Goal: Task Accomplishment & Management: Manage account settings

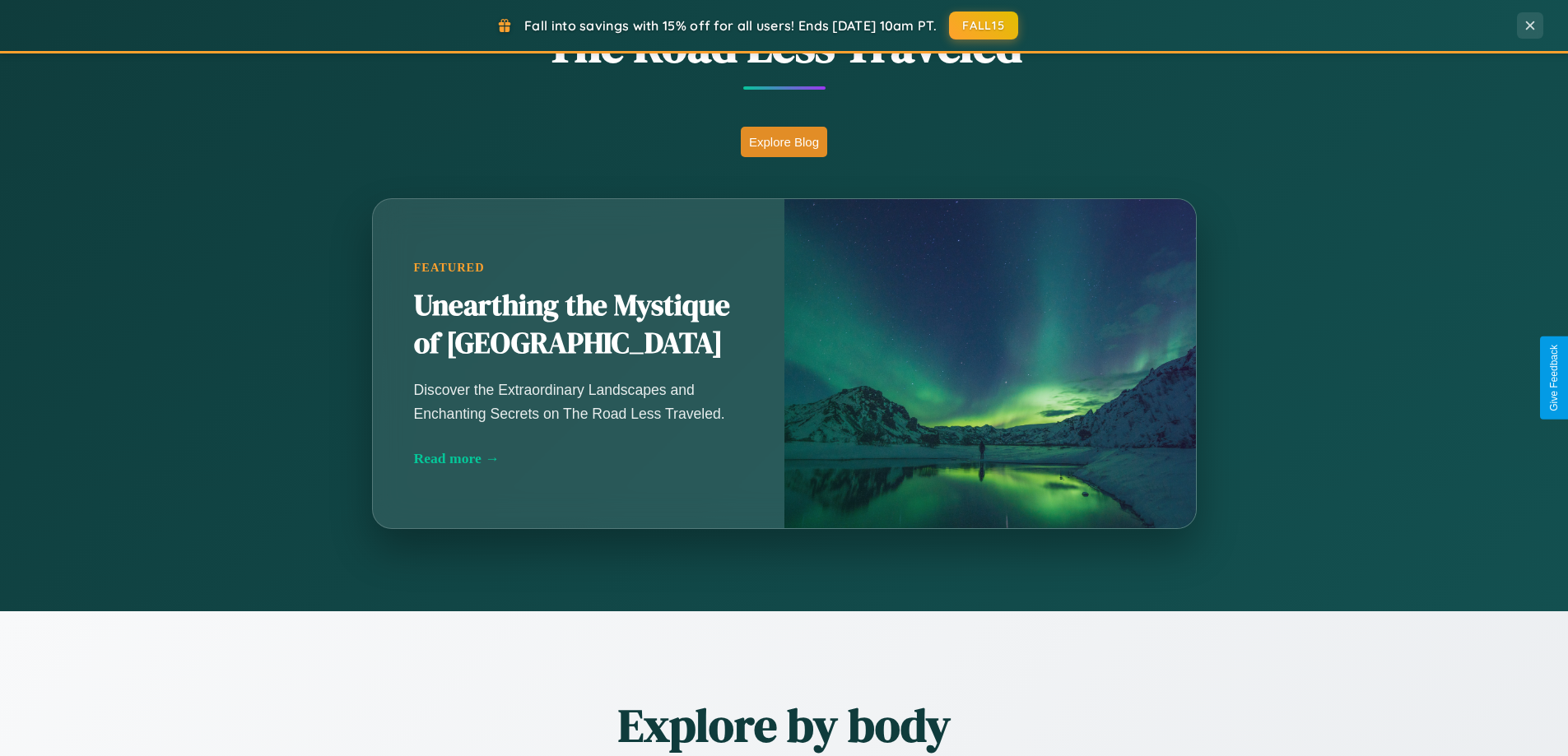
scroll to position [1450, 0]
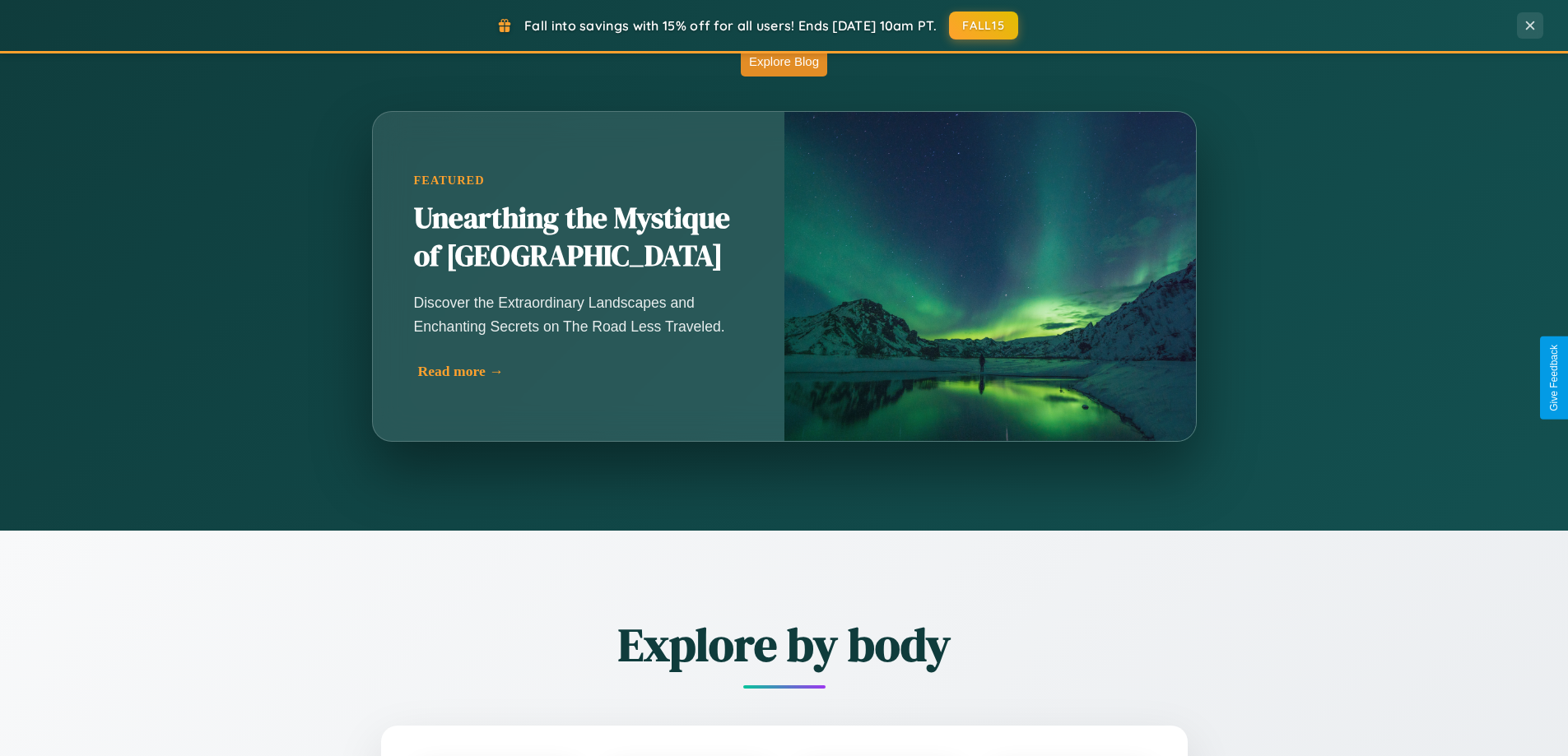
click at [578, 371] on div "Read more →" at bounding box center [583, 372] width 329 height 17
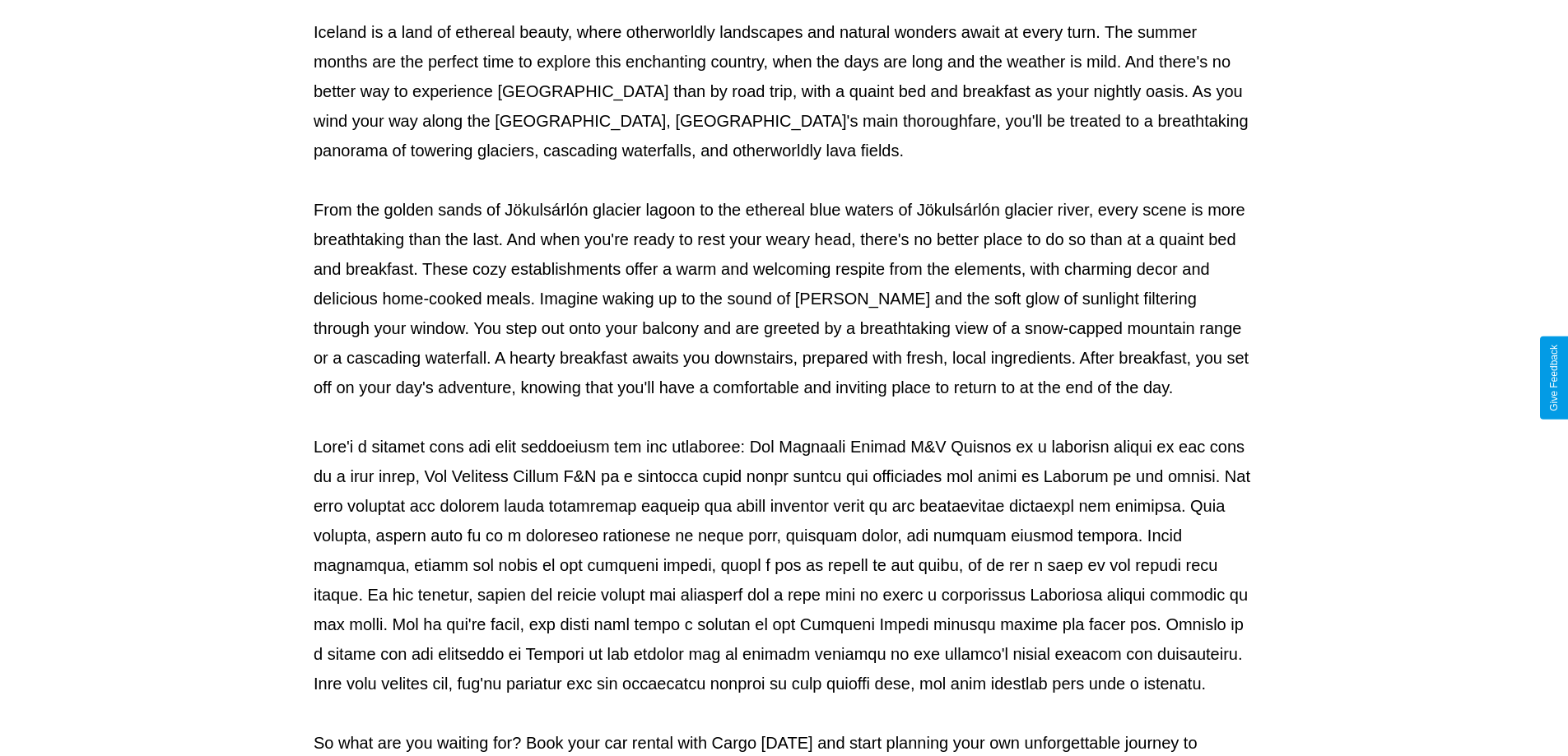
scroll to position [533, 0]
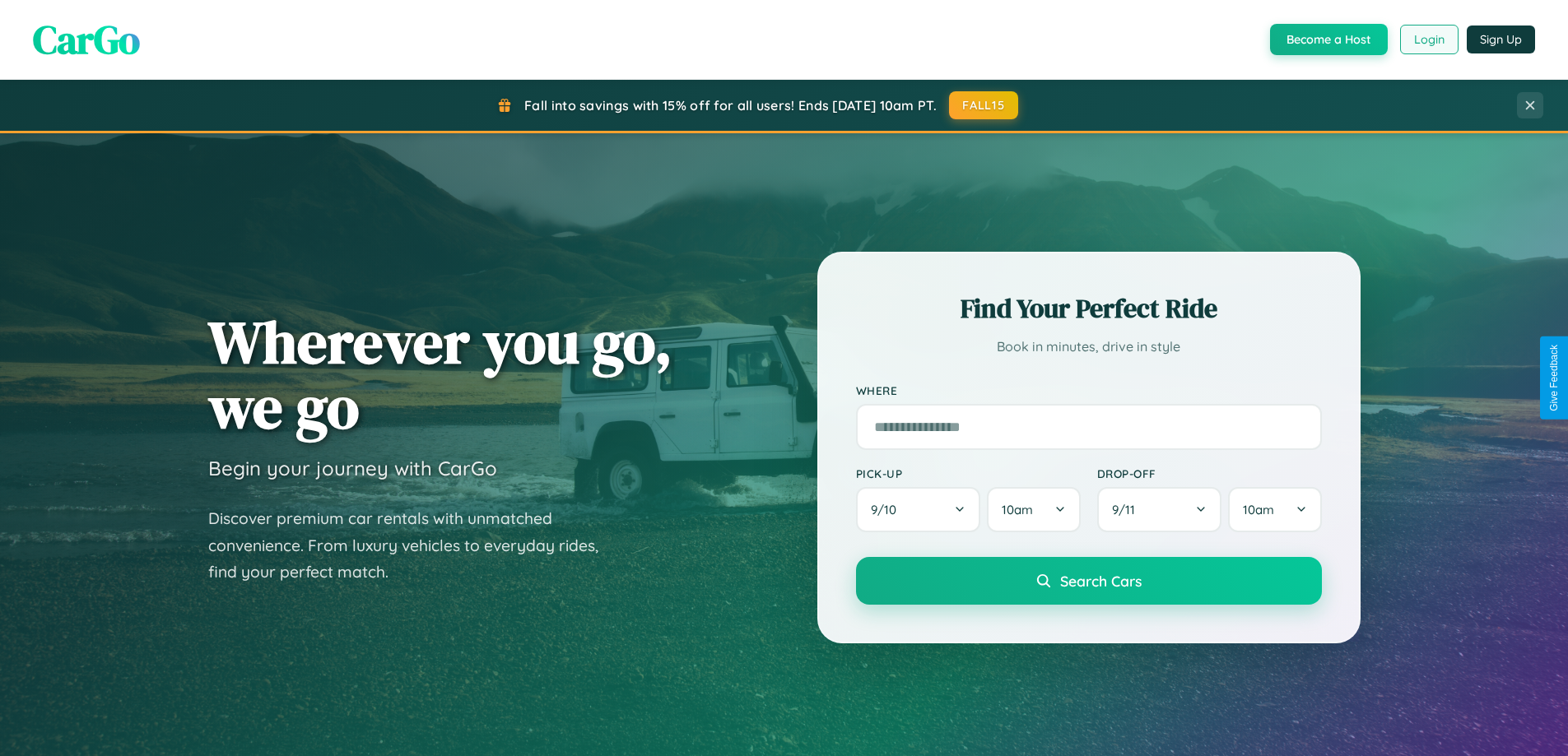
click at [1428, 40] on button "Login" at bounding box center [1430, 39] width 59 height 29
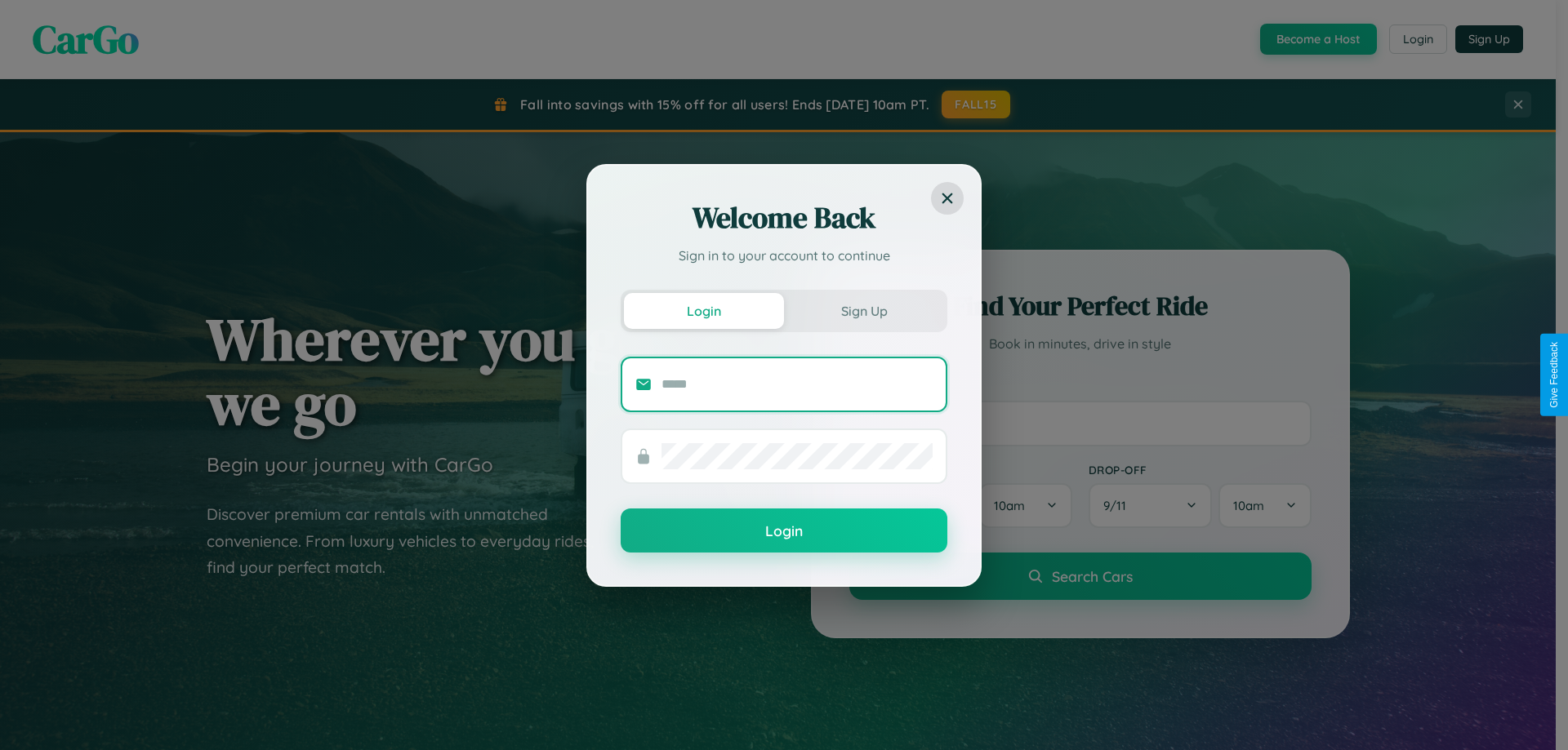
click at [797, 384] on input "text" at bounding box center [797, 385] width 271 height 26
type input "**********"
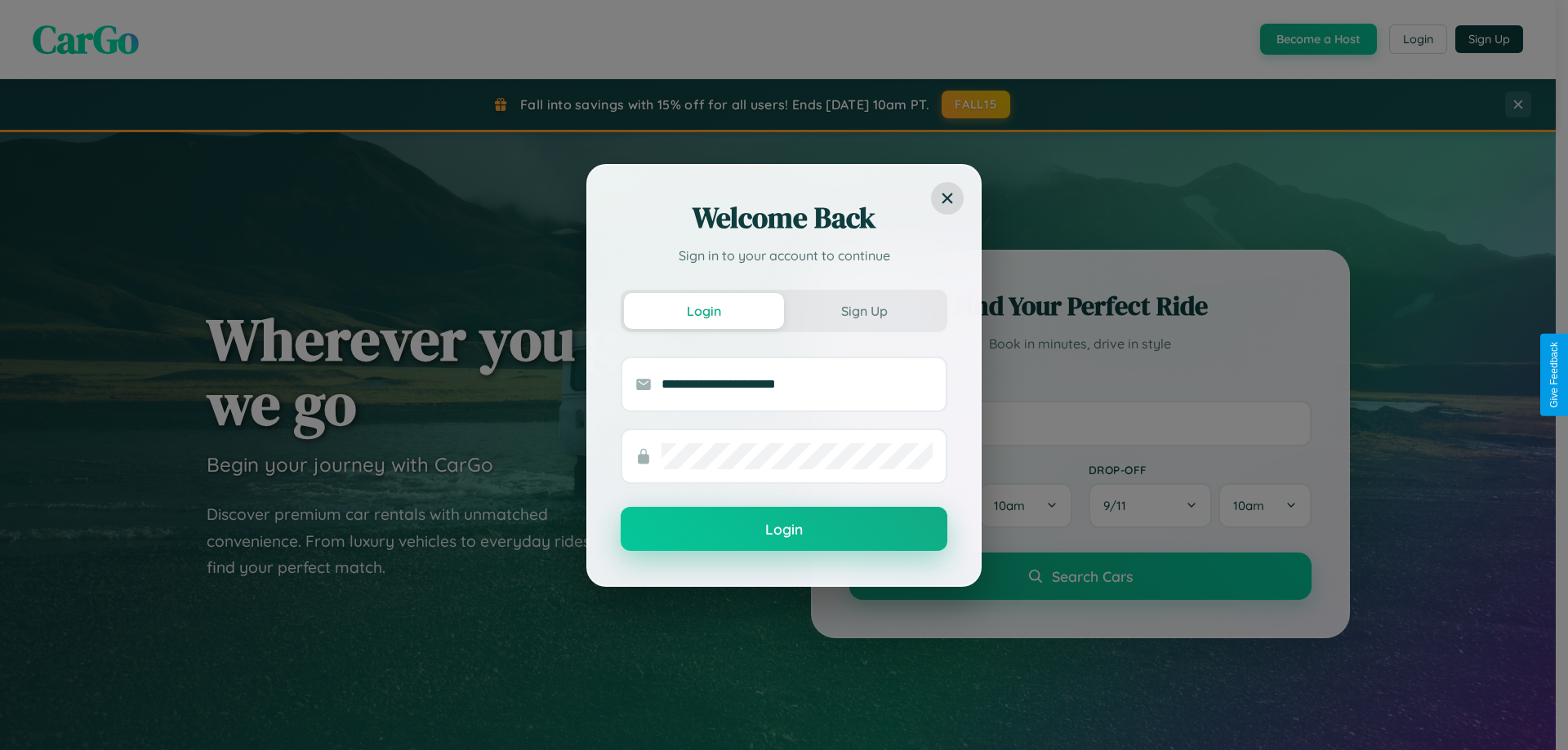
click at [784, 529] on button "Login" at bounding box center [784, 528] width 327 height 44
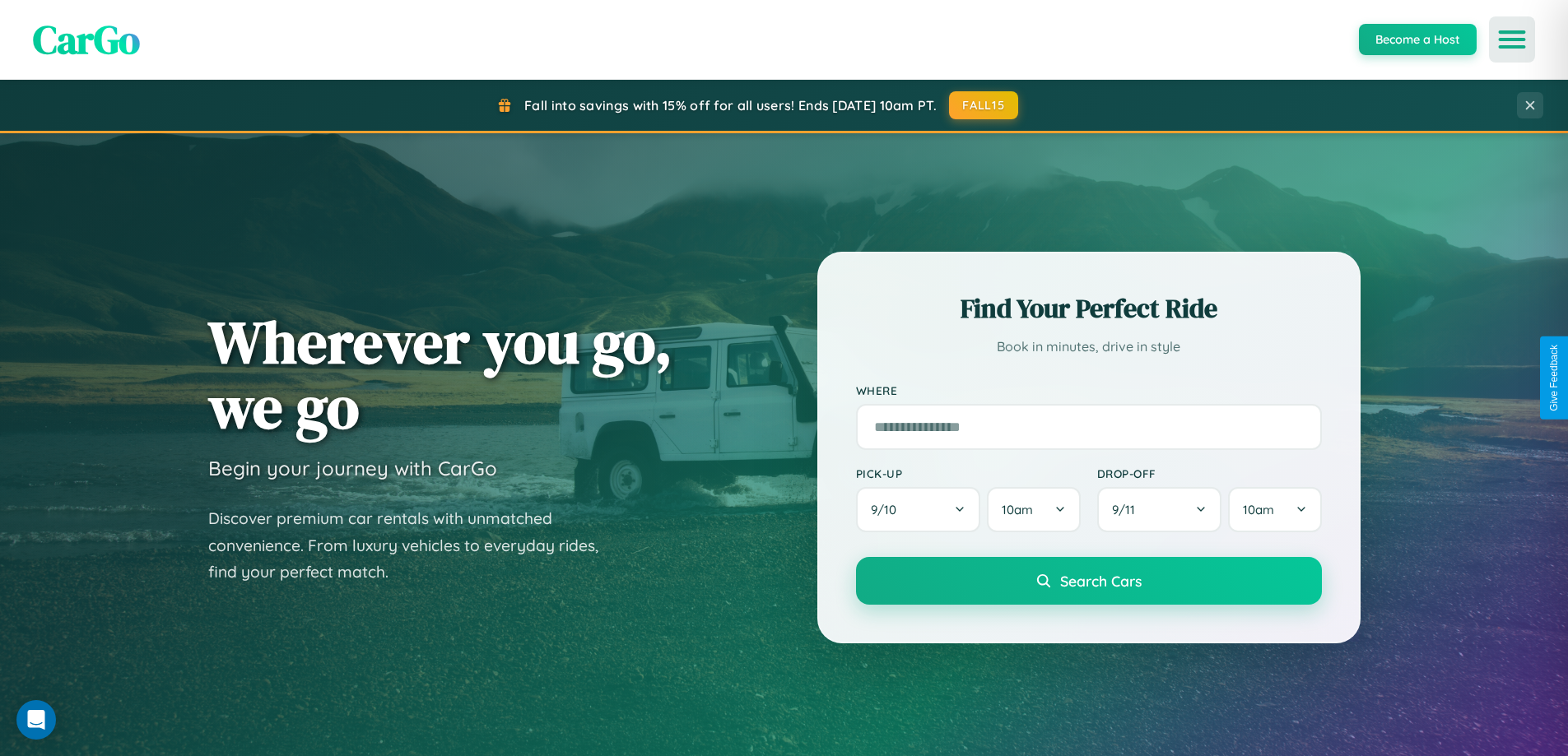
click at [1512, 40] on icon "Open menu" at bounding box center [1512, 40] width 24 height 15
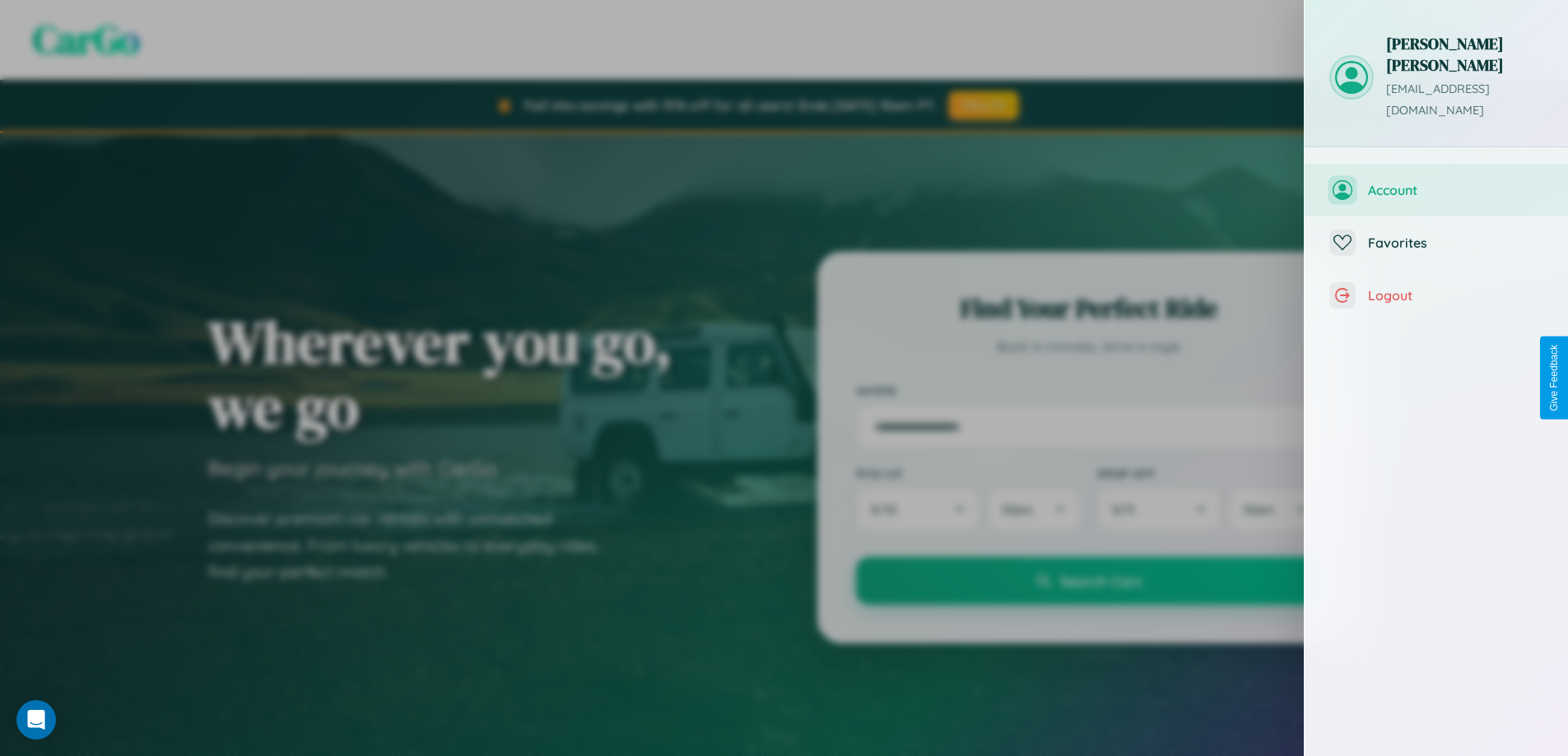
click at [1436, 182] on span "Account" at bounding box center [1455, 189] width 175 height 16
